Goal: Navigation & Orientation: Find specific page/section

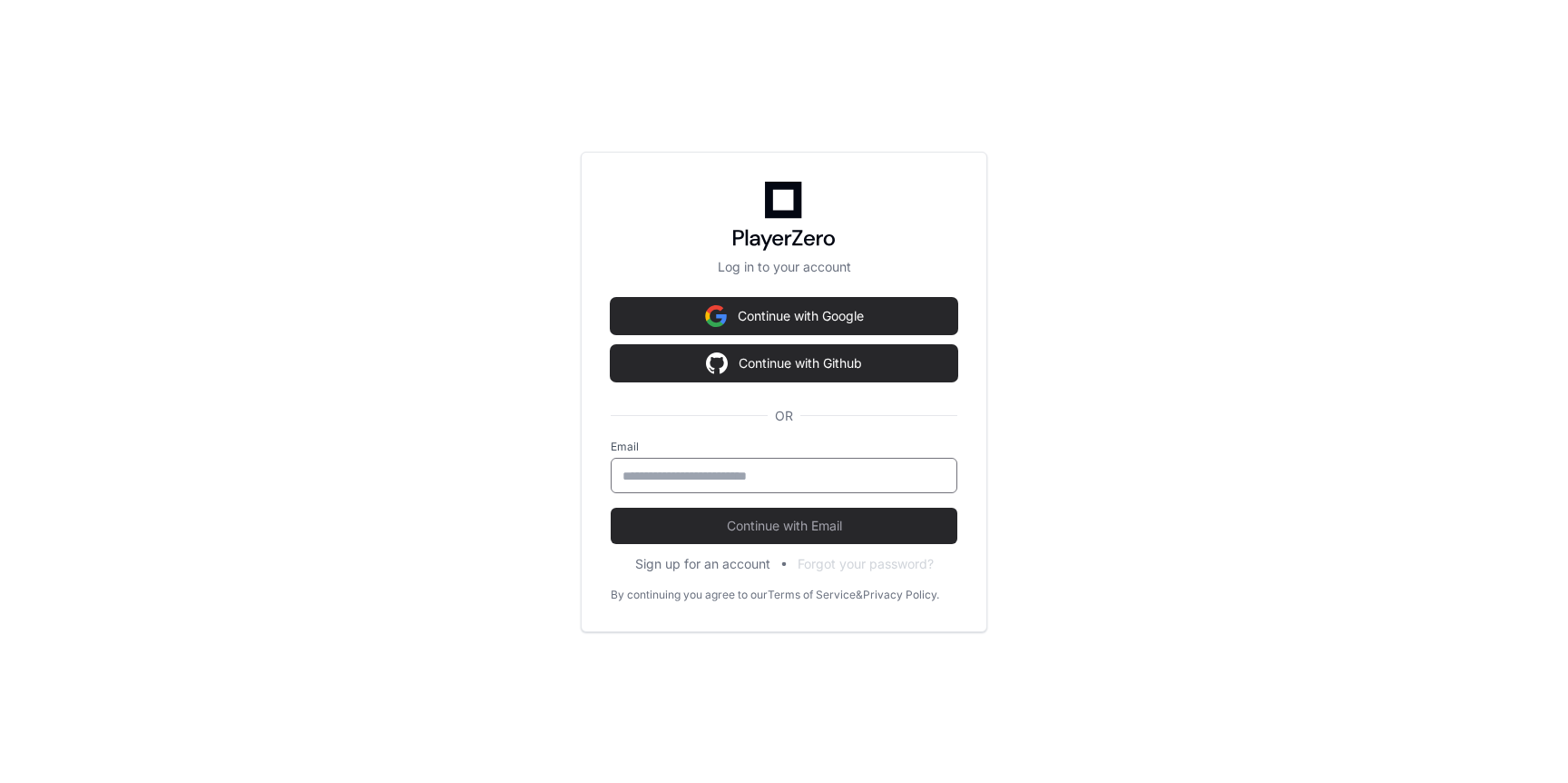
click at [879, 466] on input "email" at bounding box center [784, 476] width 323 height 19
click at [1065, 466] on div "Log in to your account Continue with Google Continue with Github OR Email Conti…" at bounding box center [784, 391] width 1568 height 783
click at [822, 494] on form "Email Continue with Email" at bounding box center [784, 492] width 347 height 104
click at [812, 485] on div at bounding box center [784, 475] width 347 height 35
click at [799, 479] on input "email" at bounding box center [784, 476] width 323 height 19
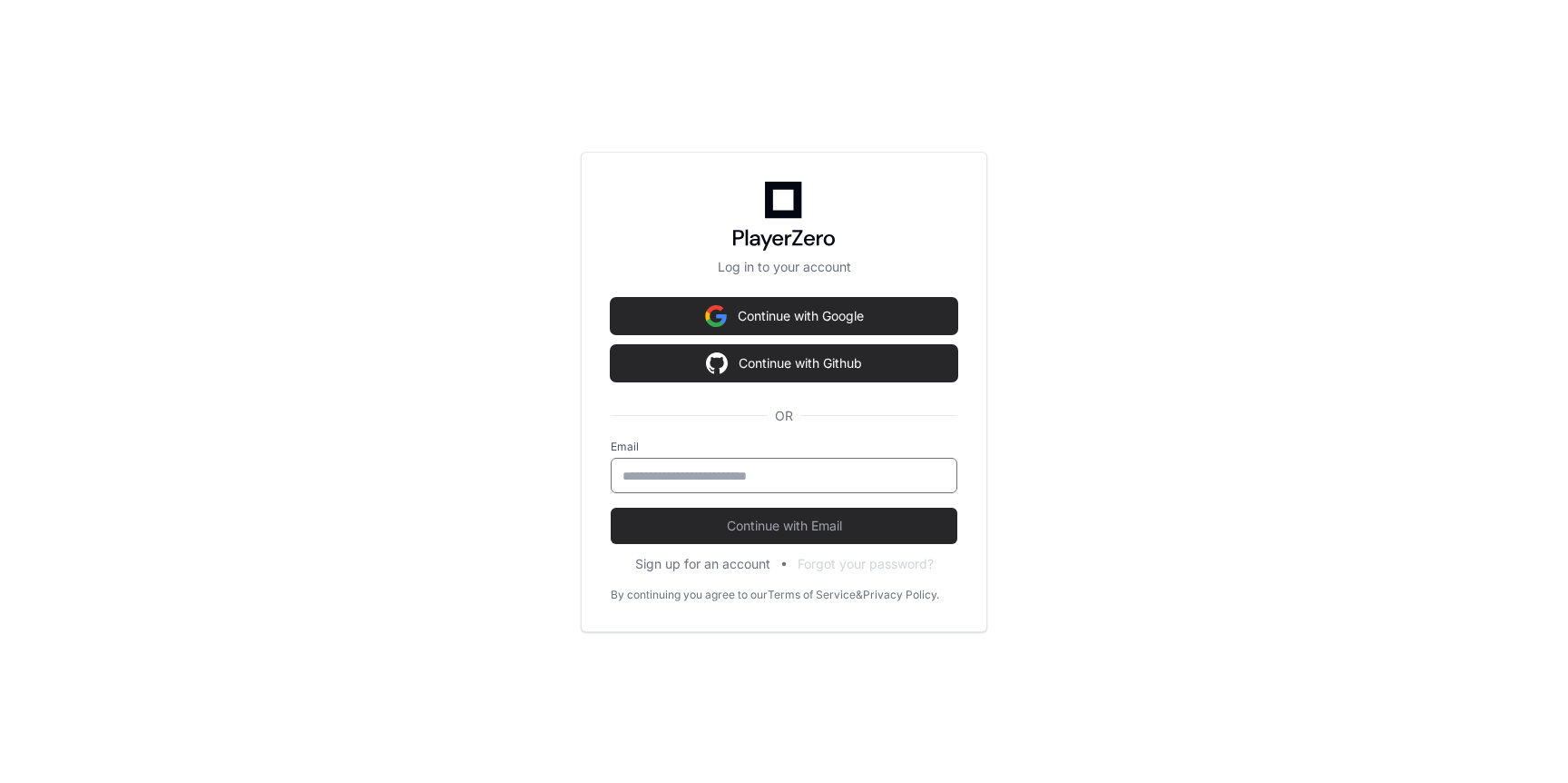
type input "**********"
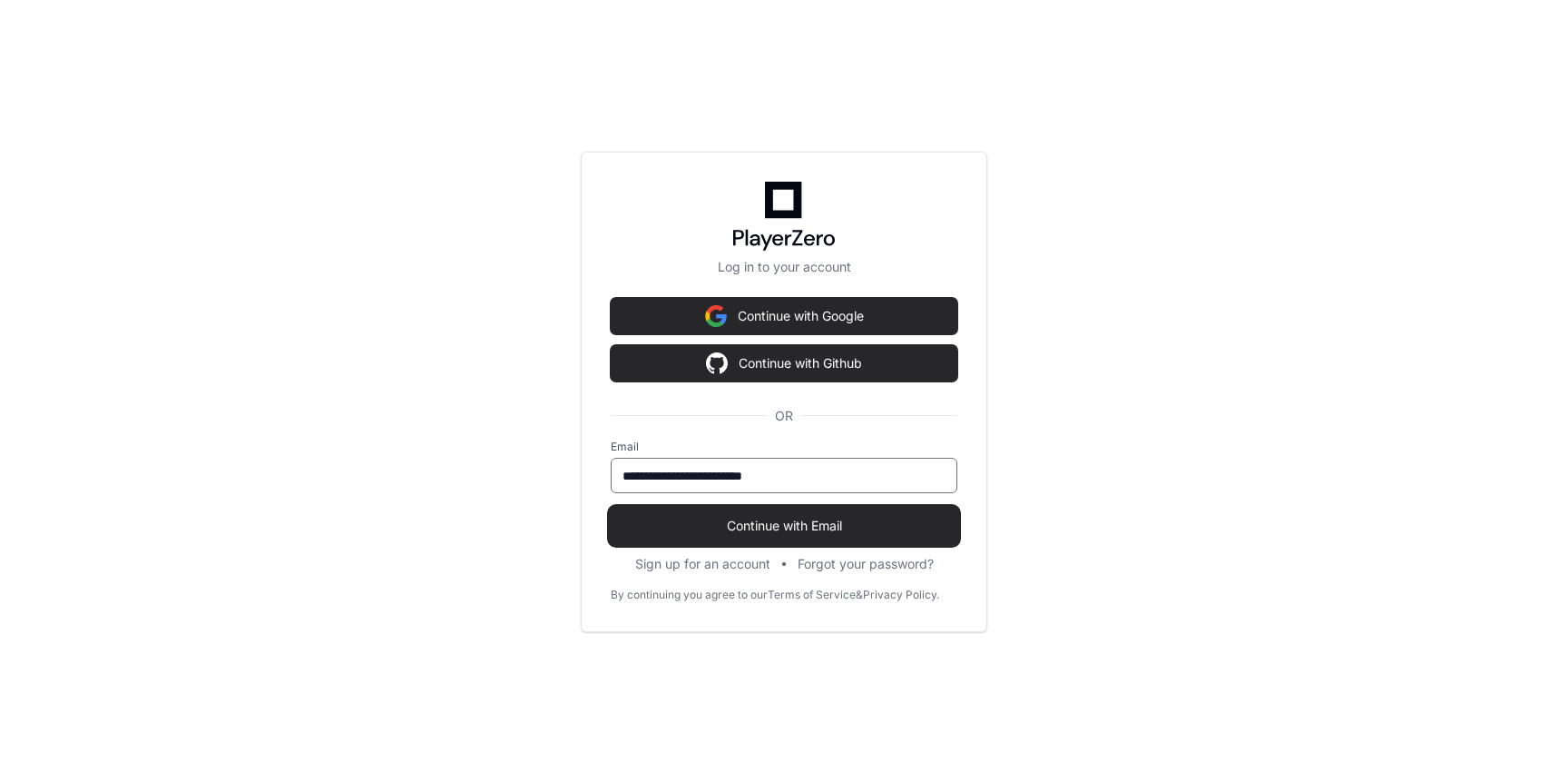
click at [764, 542] on button "Continue with Email" at bounding box center [784, 525] width 347 height 36
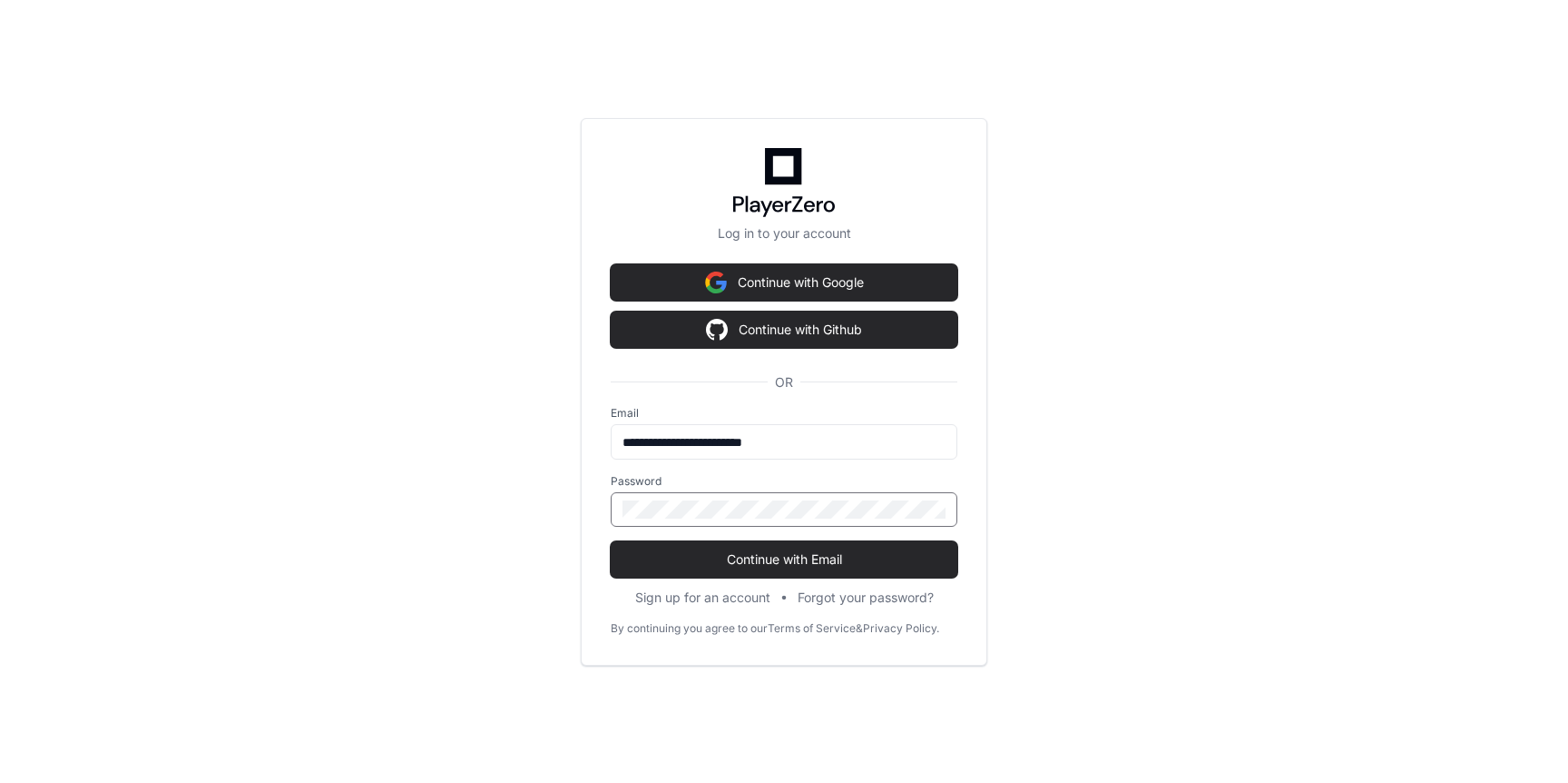
click at [765, 497] on div at bounding box center [784, 509] width 347 height 34
click at [1107, 468] on div "**********" at bounding box center [784, 391] width 1568 height 783
click at [858, 494] on div at bounding box center [784, 509] width 347 height 34
click at [797, 560] on span "Continue with Email" at bounding box center [784, 560] width 347 height 19
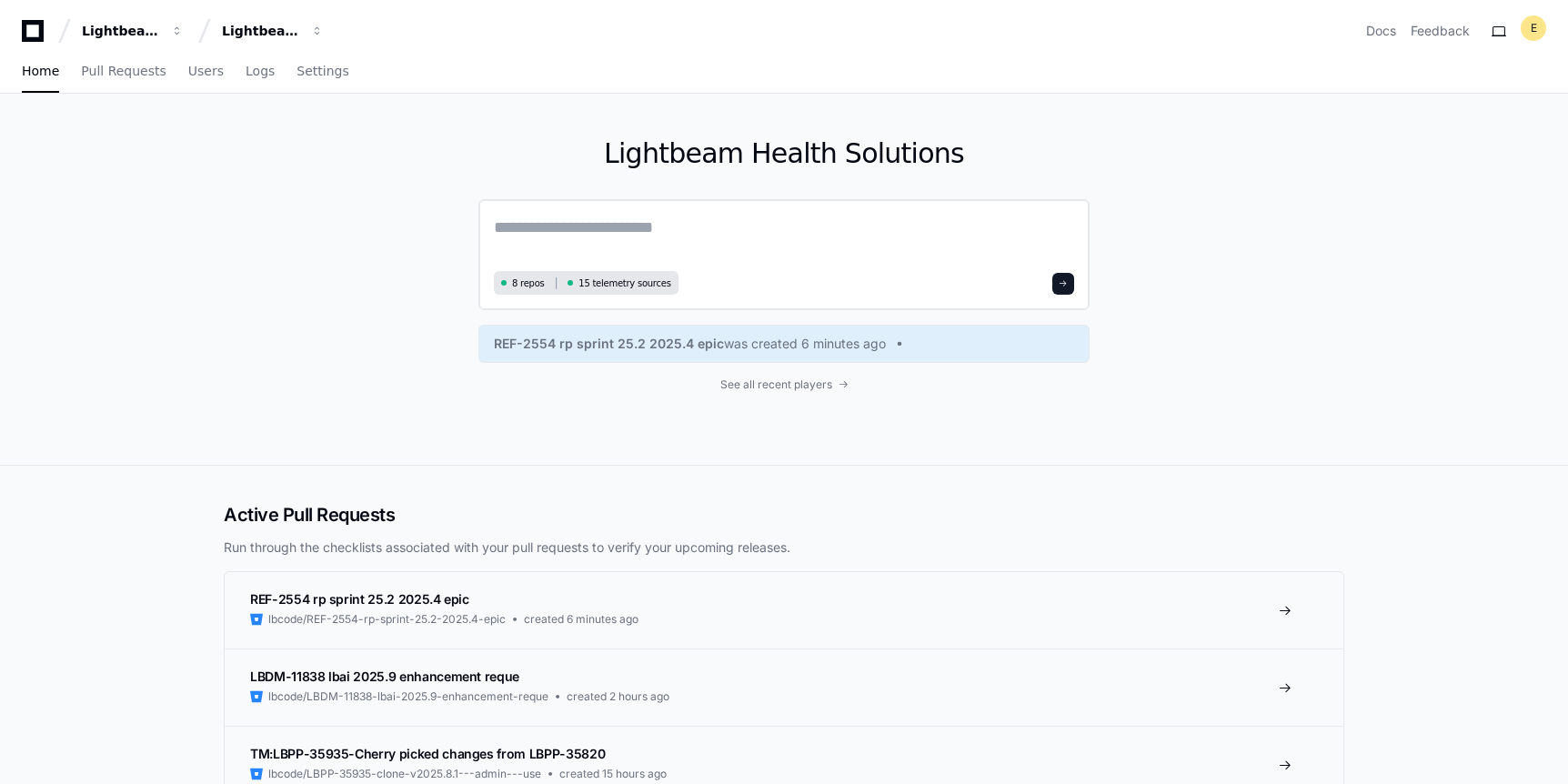
click at [623, 280] on span "15 telemetry sources" at bounding box center [624, 282] width 91 height 14
click at [206, 68] on span "Users" at bounding box center [206, 71] width 35 height 11
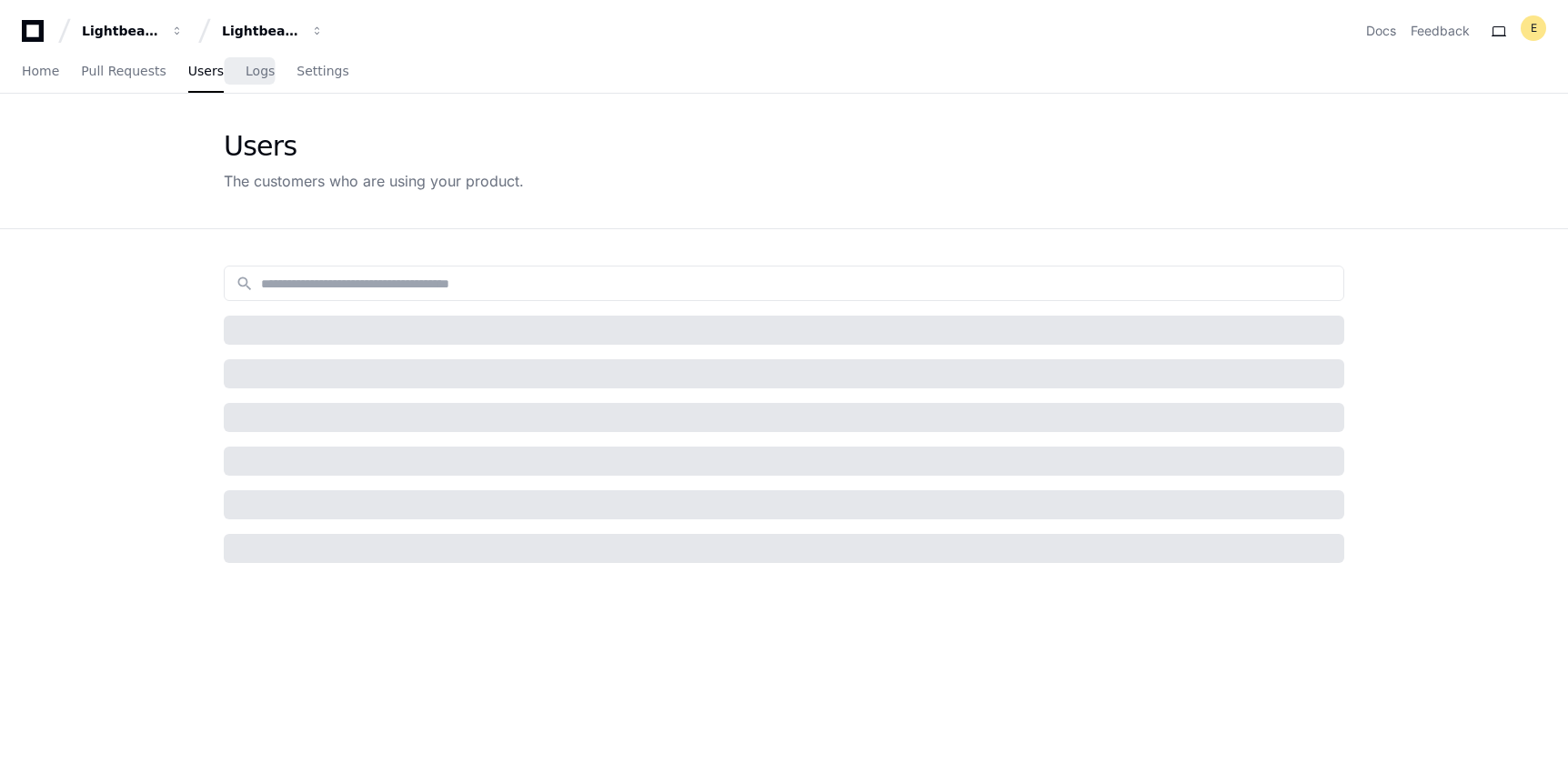
click at [255, 76] on span "Logs" at bounding box center [259, 71] width 29 height 11
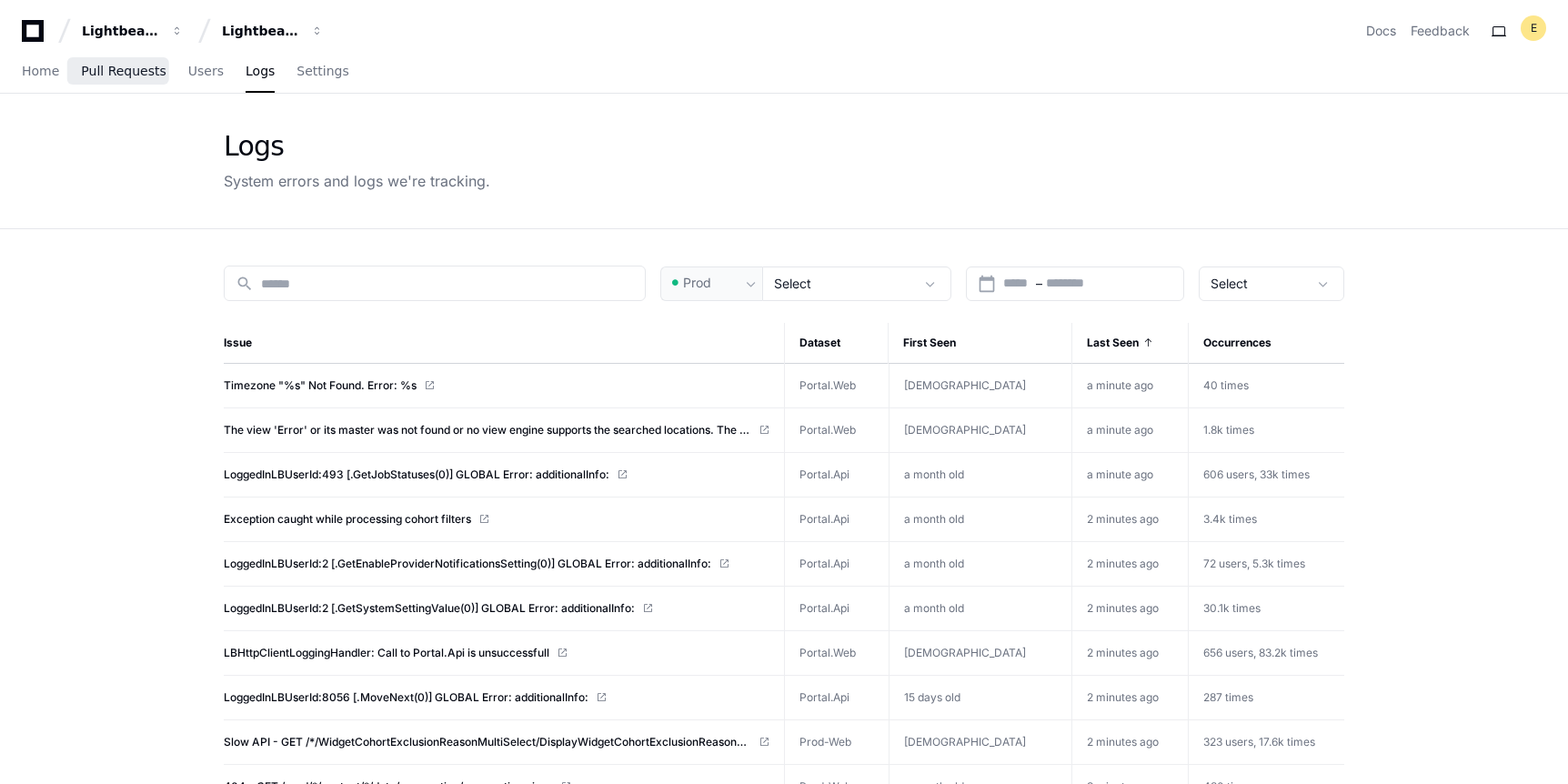
click at [117, 69] on span "Pull Requests" at bounding box center [123, 71] width 85 height 11
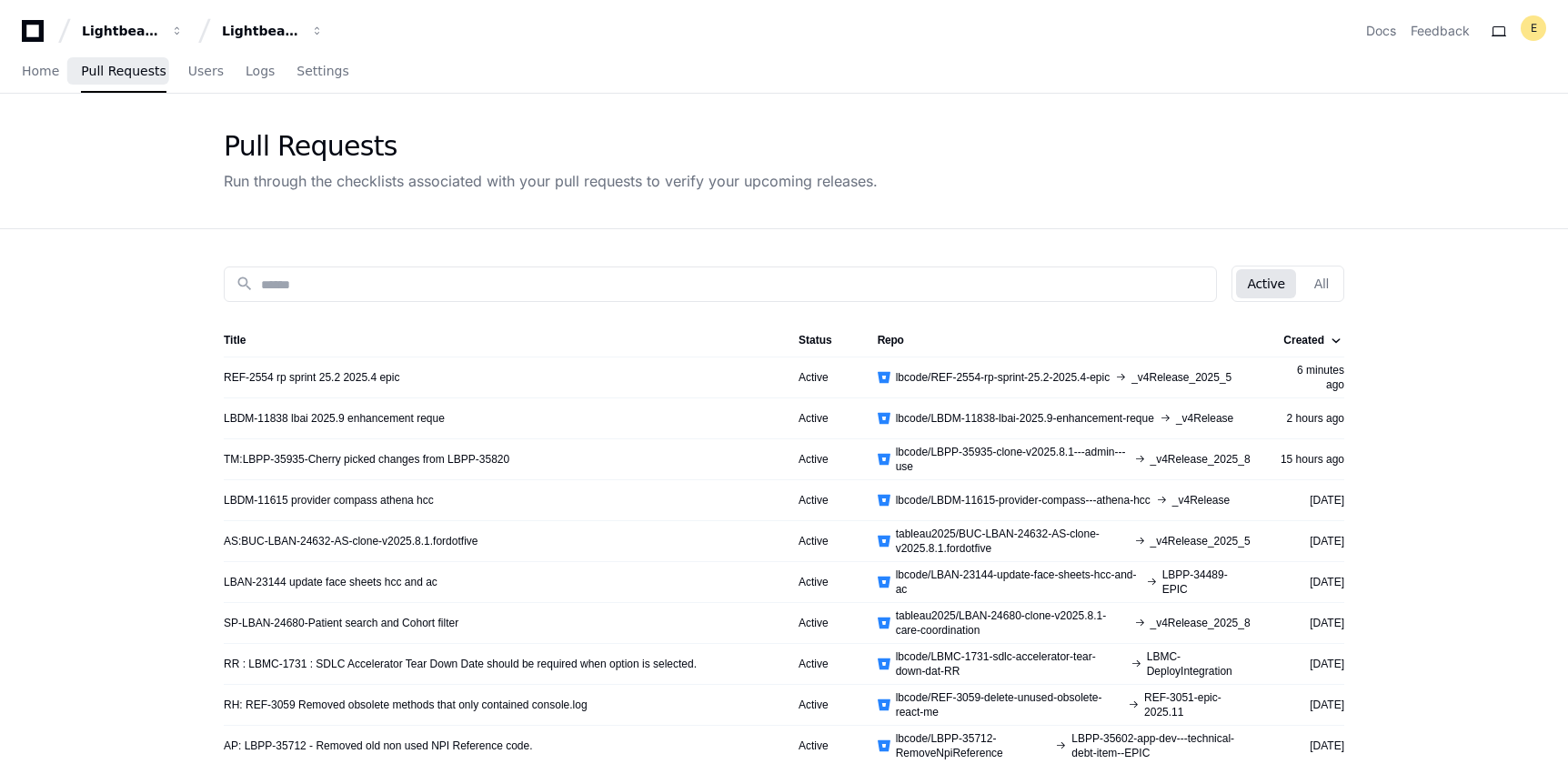
click at [60, 73] on div "Home Pull Requests Users Logs Settings" at bounding box center [185, 72] width 327 height 42
click at [46, 73] on span "Home" at bounding box center [40, 71] width 37 height 11
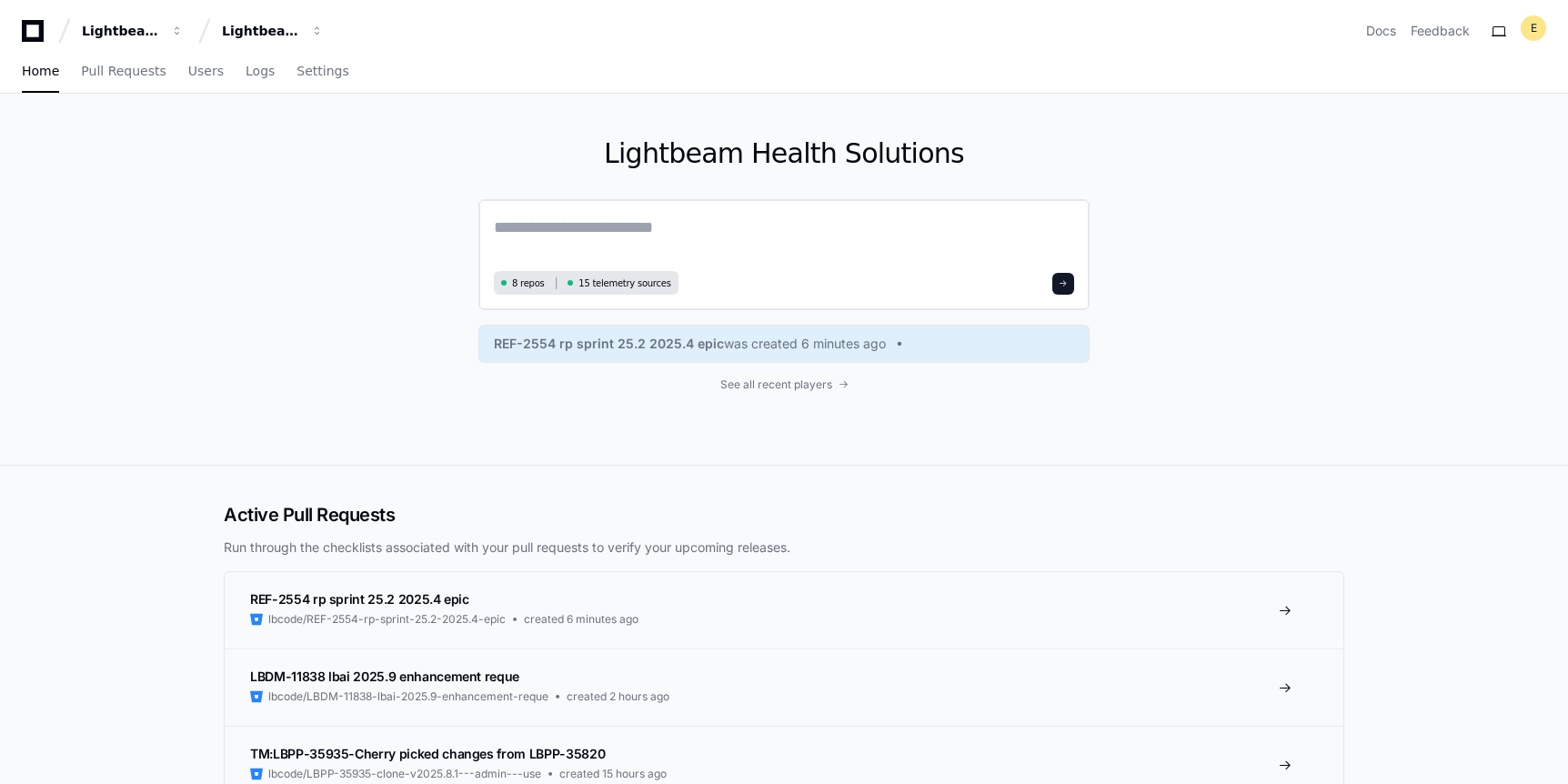
click at [567, 232] on textarea at bounding box center [784, 240] width 580 height 51
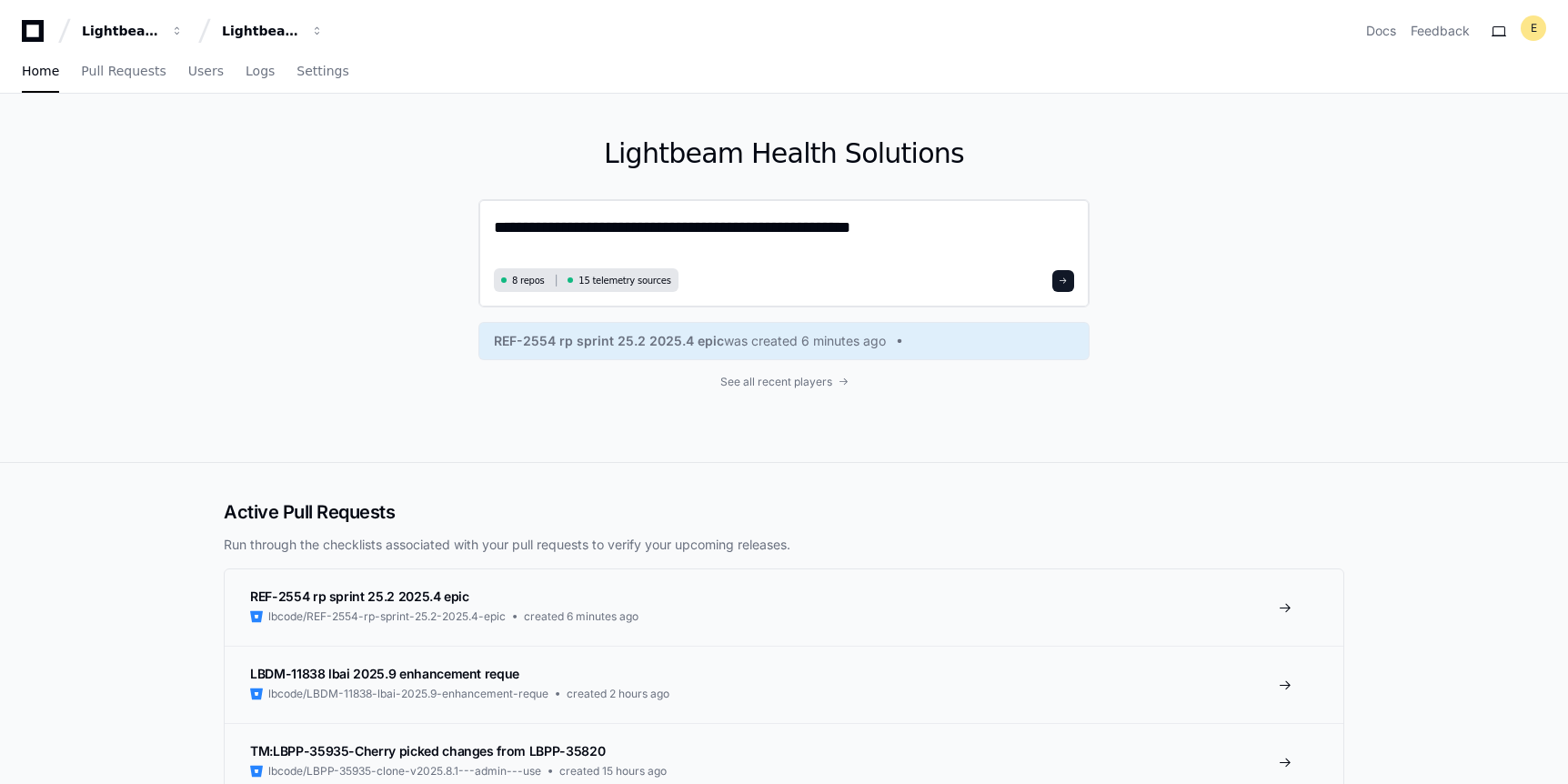
type textarea "**********"
